Goal: Navigation & Orientation: Find specific page/section

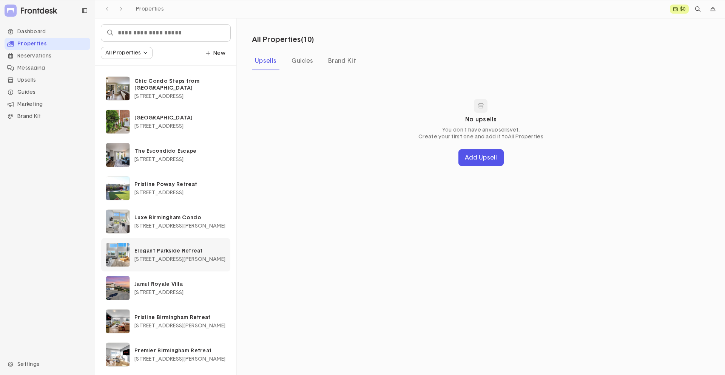
click at [170, 256] on div "Elegant Parkside Retreat [STREET_ADDRESS][PERSON_NAME]" at bounding box center [179, 254] width 91 height 14
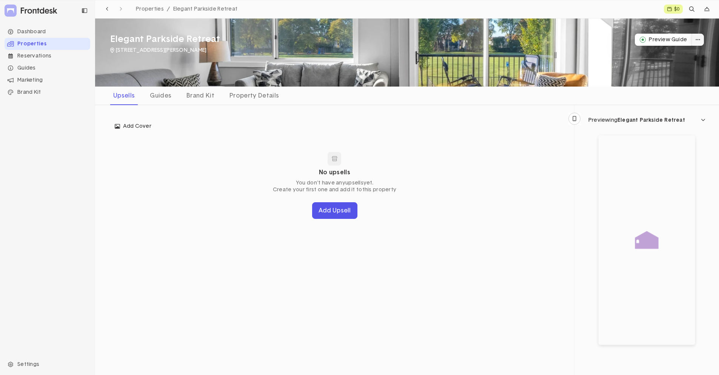
click at [694, 40] on button "dropdown trigger" at bounding box center [698, 40] width 12 height 12
click at [551, 162] on div "No upsells You don't have any upsells yet. Create your first one and add it to …" at bounding box center [334, 185] width 449 height 94
click at [644, 261] on div at bounding box center [647, 239] width 97 height 209
click at [655, 121] on span "Elegant Parkside Retreat" at bounding box center [652, 119] width 68 height 5
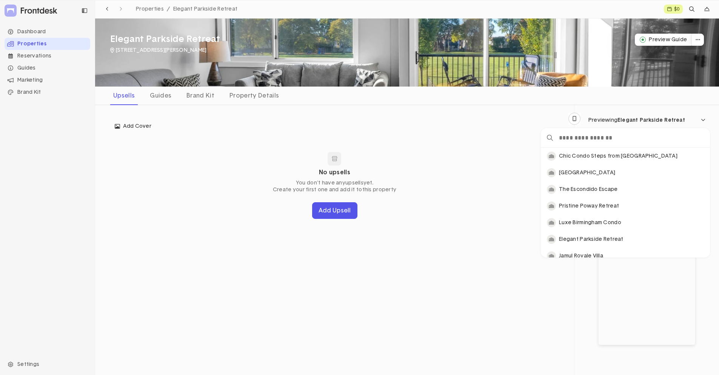
click at [538, 117] on div "Add Cover Edit cover No upsells You don't have any upsells yet. Create your fir…" at bounding box center [334, 176] width 479 height 142
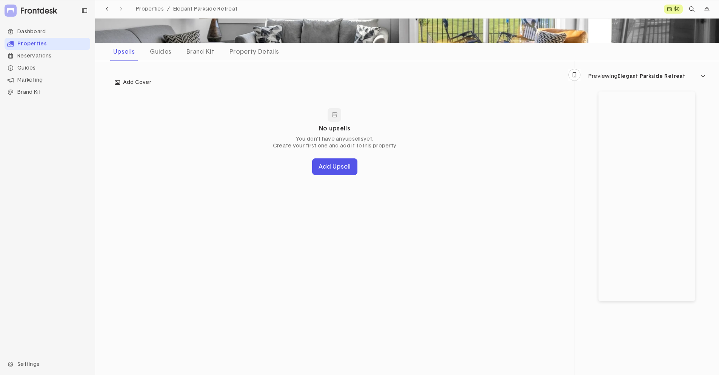
scroll to position [0, 0]
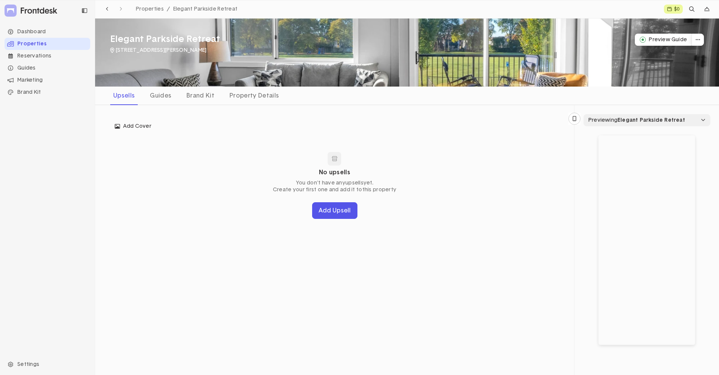
click at [595, 119] on div "Previewing Elegant Parkside Retreat" at bounding box center [637, 119] width 97 height 5
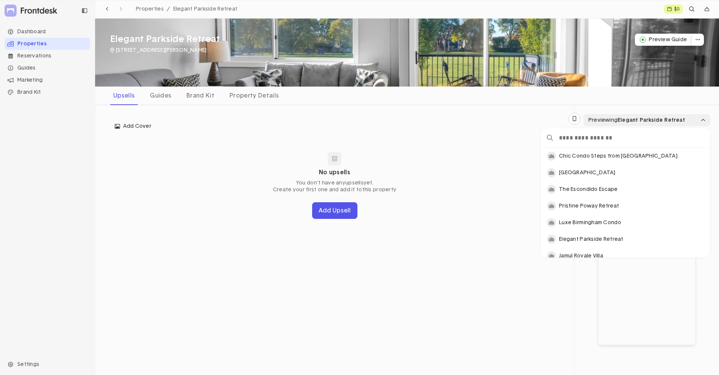
scroll to position [104, 164]
click at [533, 127] on div "Add Cover" at bounding box center [334, 126] width 449 height 12
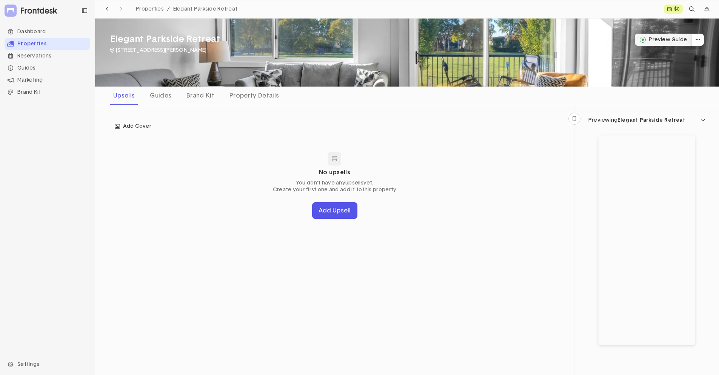
click at [681, 43] on button "Preview Guide" at bounding box center [663, 40] width 57 height 12
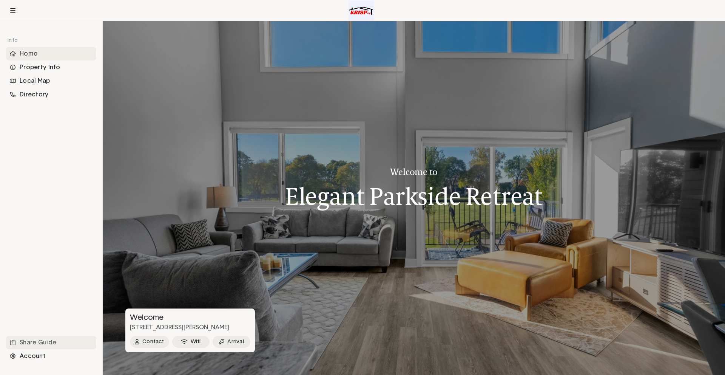
click at [29, 341] on div "Share Guide" at bounding box center [51, 342] width 90 height 14
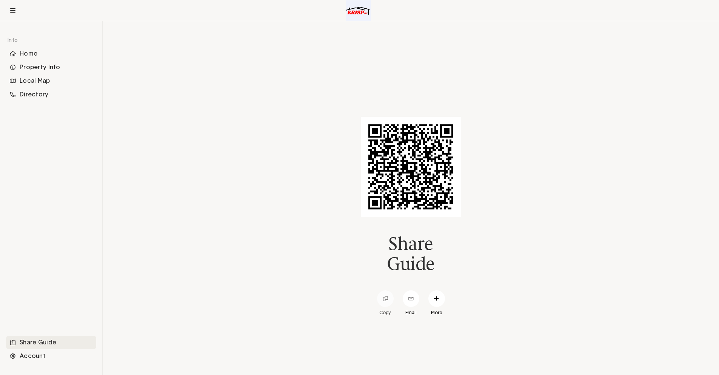
click at [387, 300] on icon at bounding box center [385, 298] width 5 height 5
